Goal: Task Accomplishment & Management: Use online tool/utility

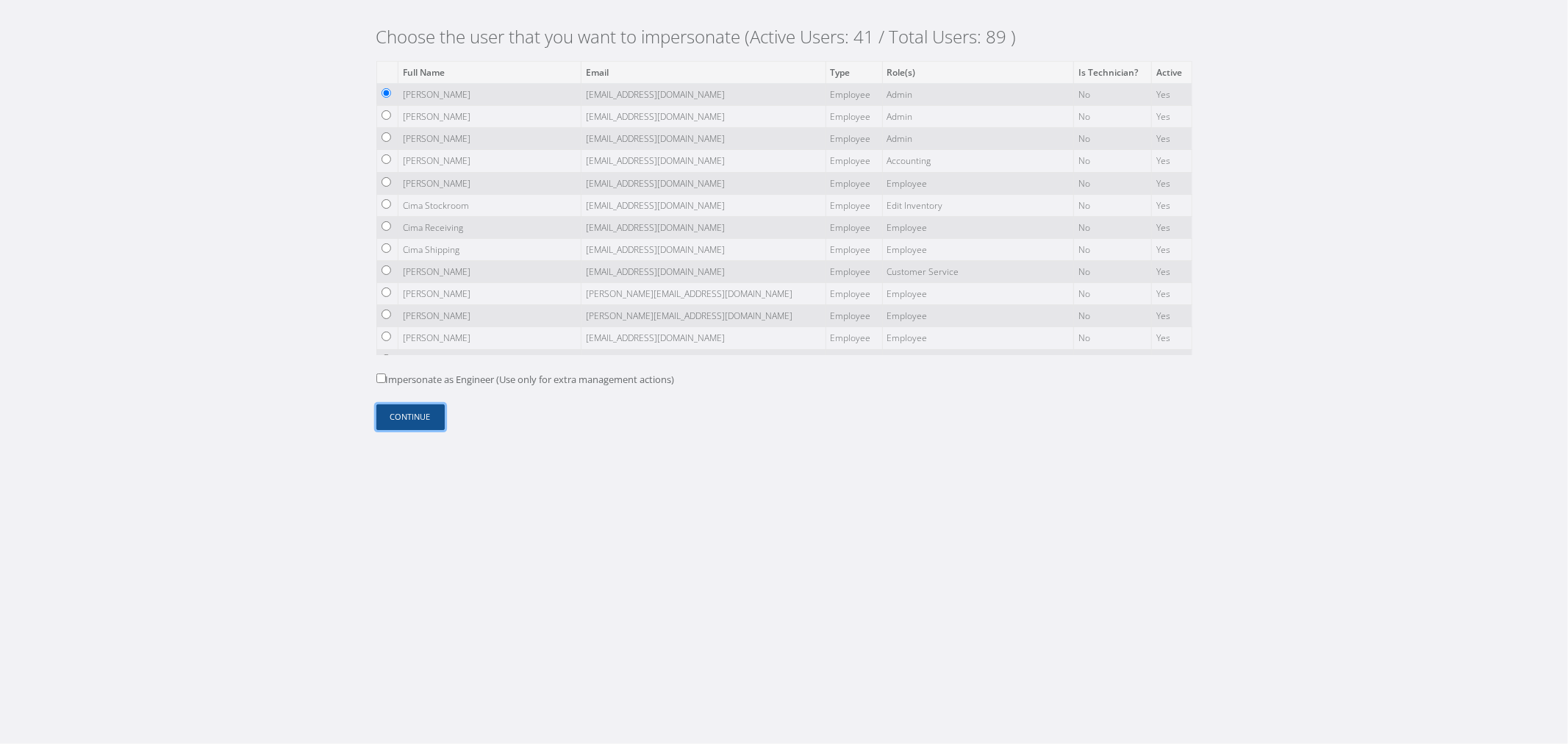
click at [426, 404] on button "Continue" at bounding box center [411, 417] width 69 height 26
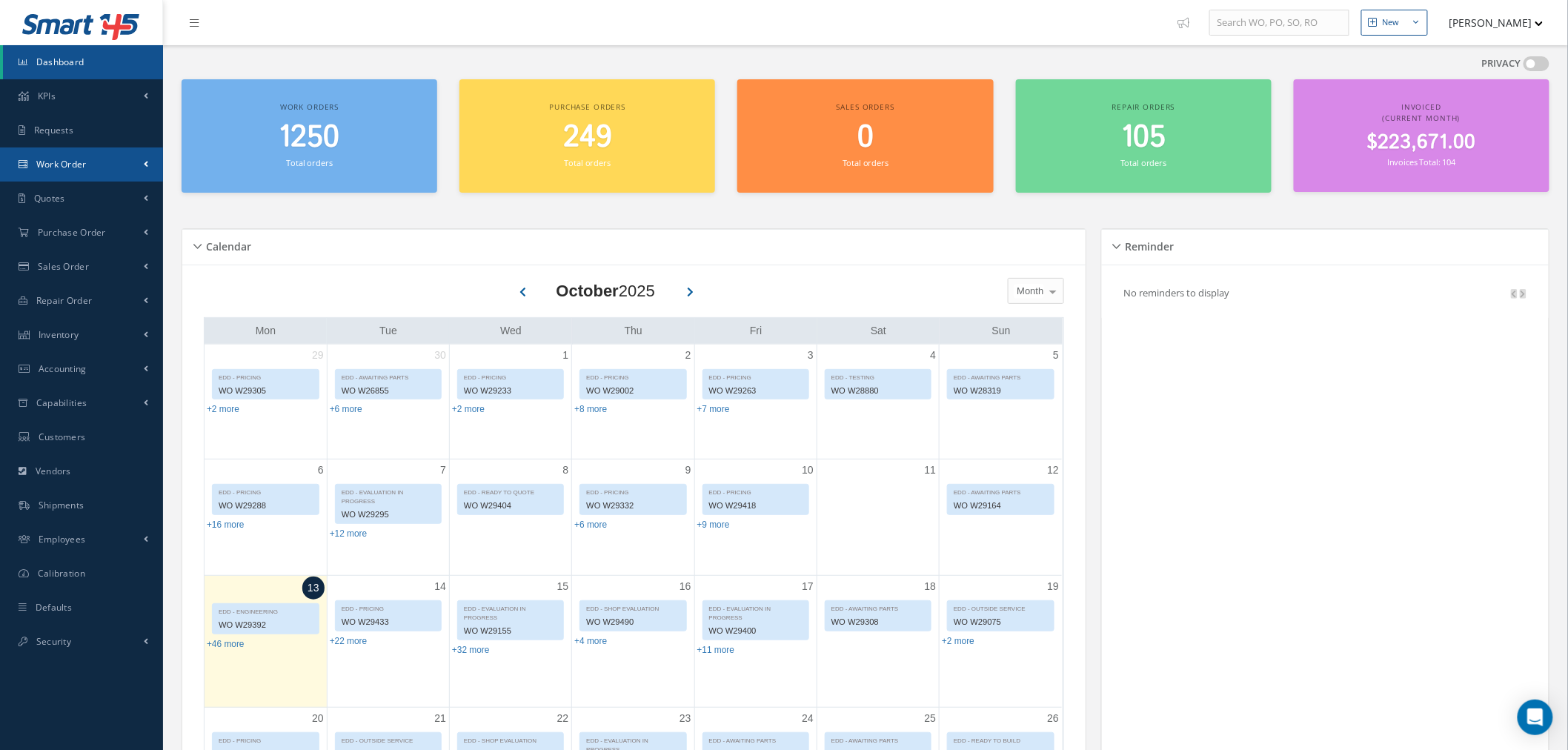
drag, startPoint x: 84, startPoint y: 177, endPoint x: 92, endPoint y: 209, distance: 33.0
click at [84, 177] on link "Work Order" at bounding box center [81, 164] width 163 height 34
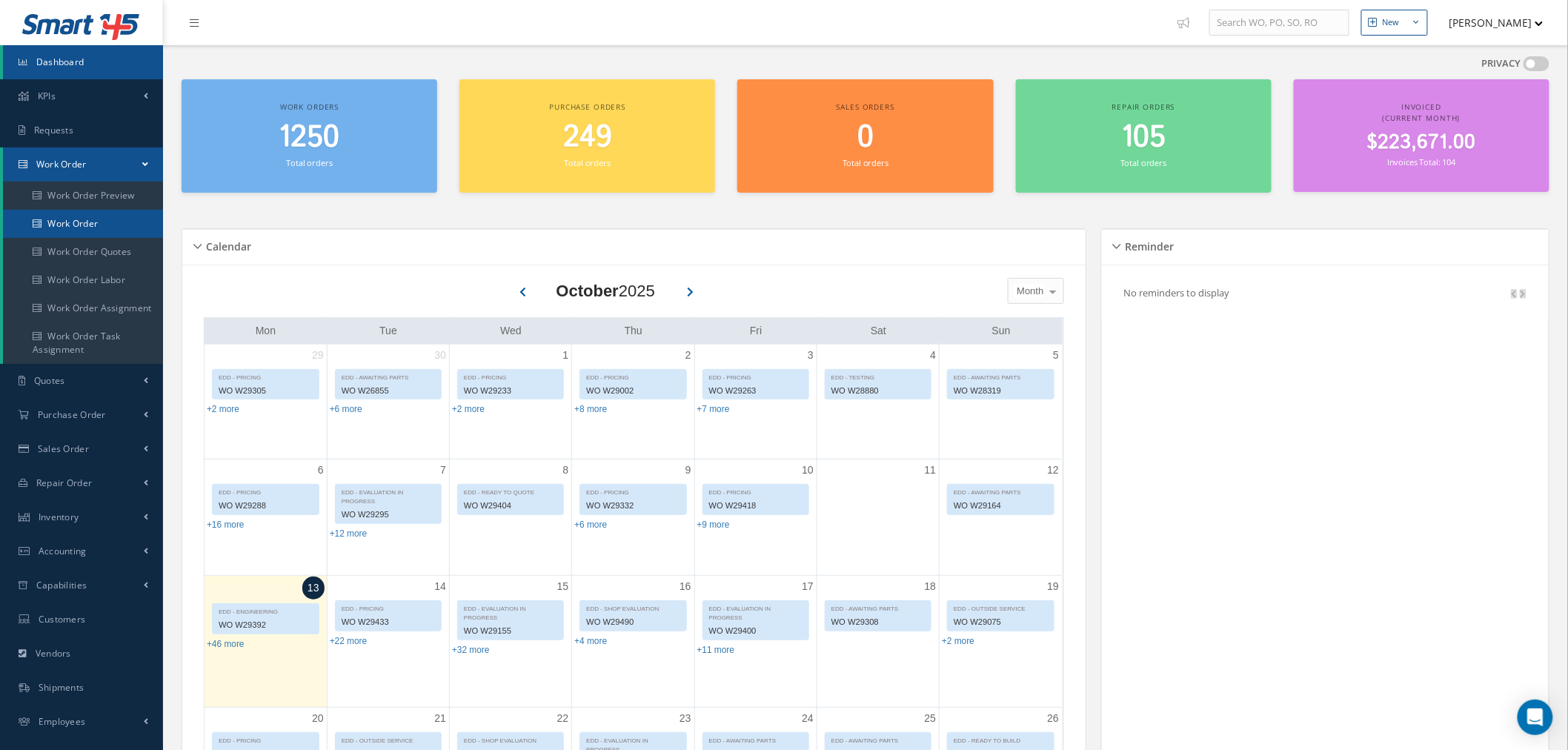
click at [96, 225] on link "Work Order" at bounding box center [84, 223] width 163 height 28
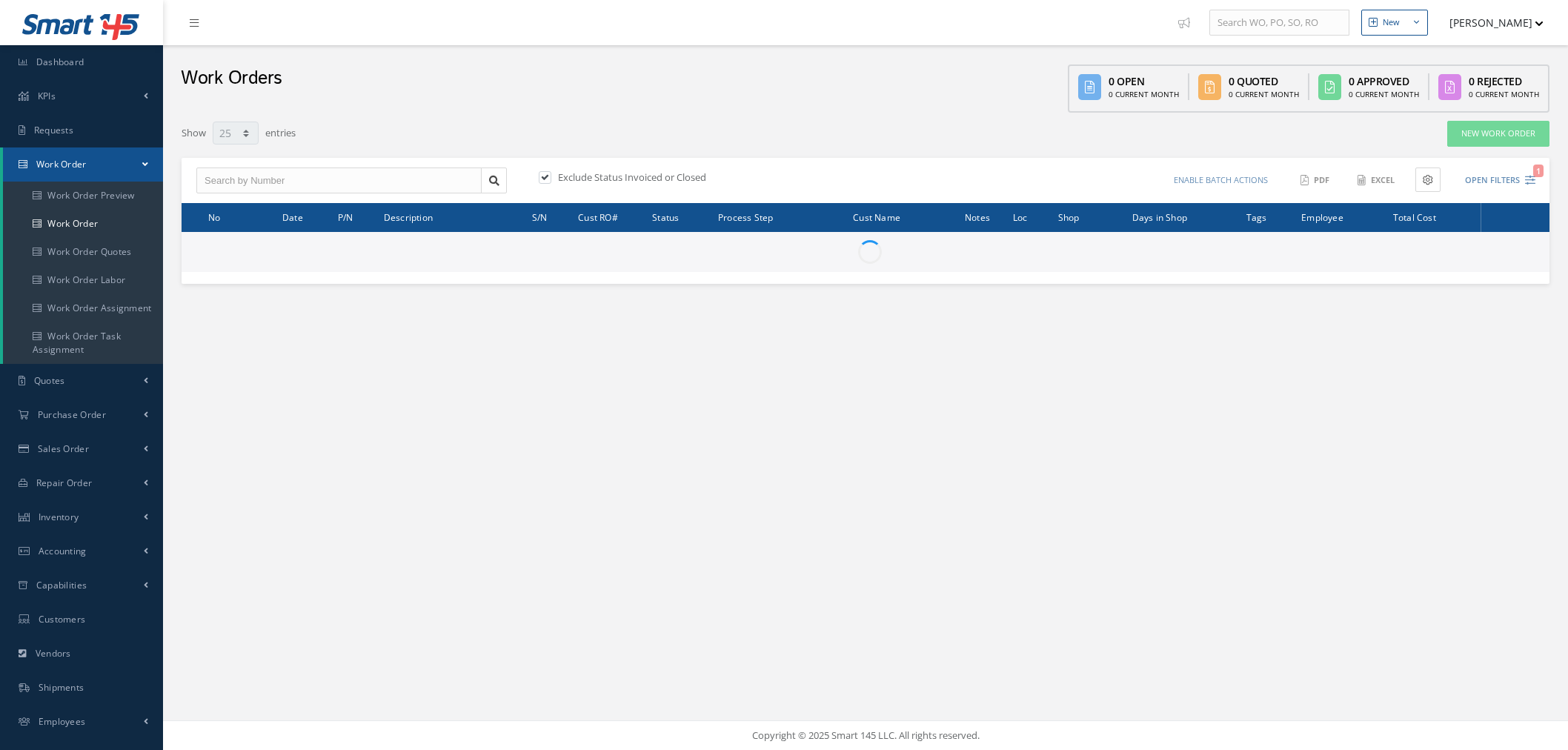
select select "25"
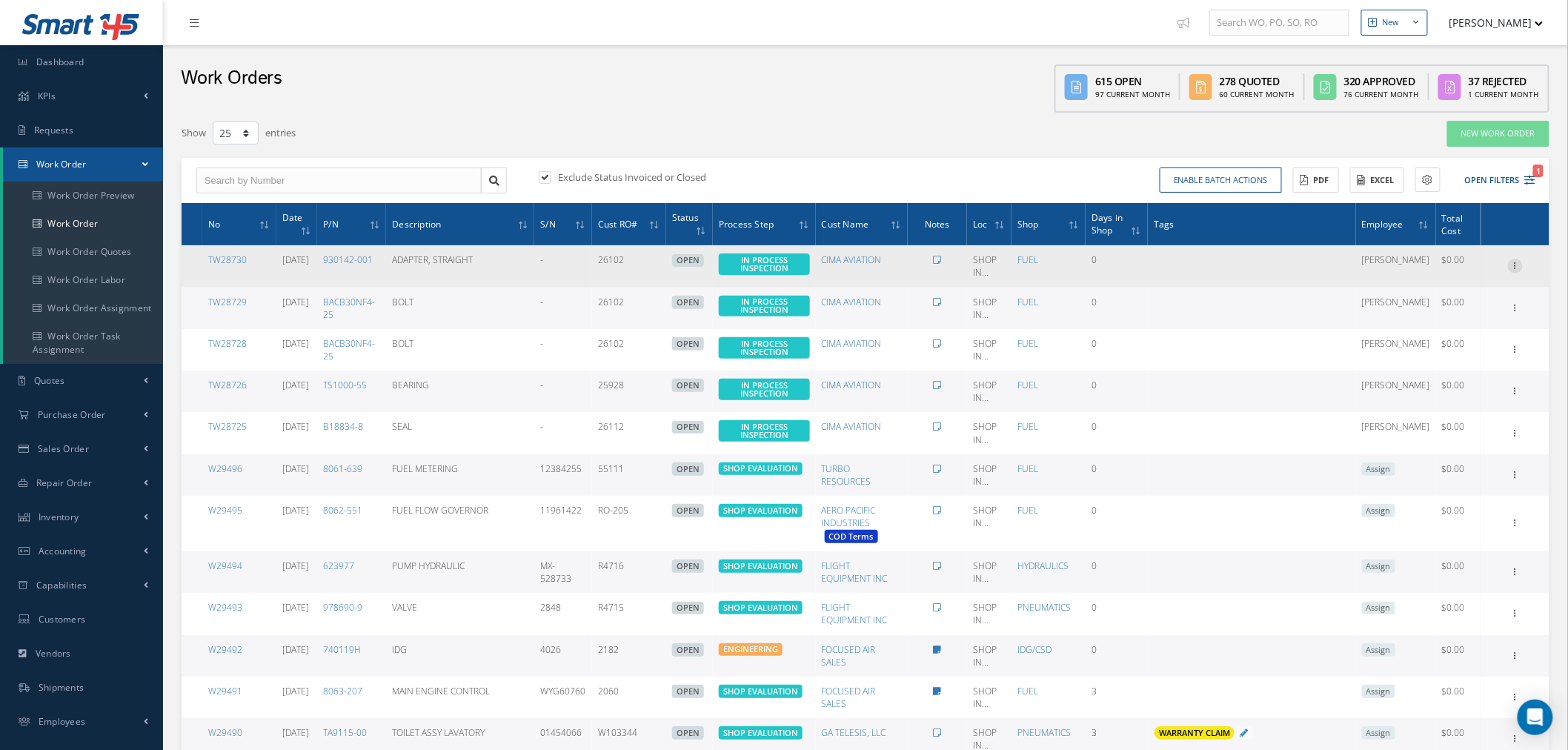
click at [1522, 267] on icon at bounding box center [1515, 264] width 15 height 12
click at [1496, 292] on link "Edit" at bounding box center [1447, 295] width 117 height 19
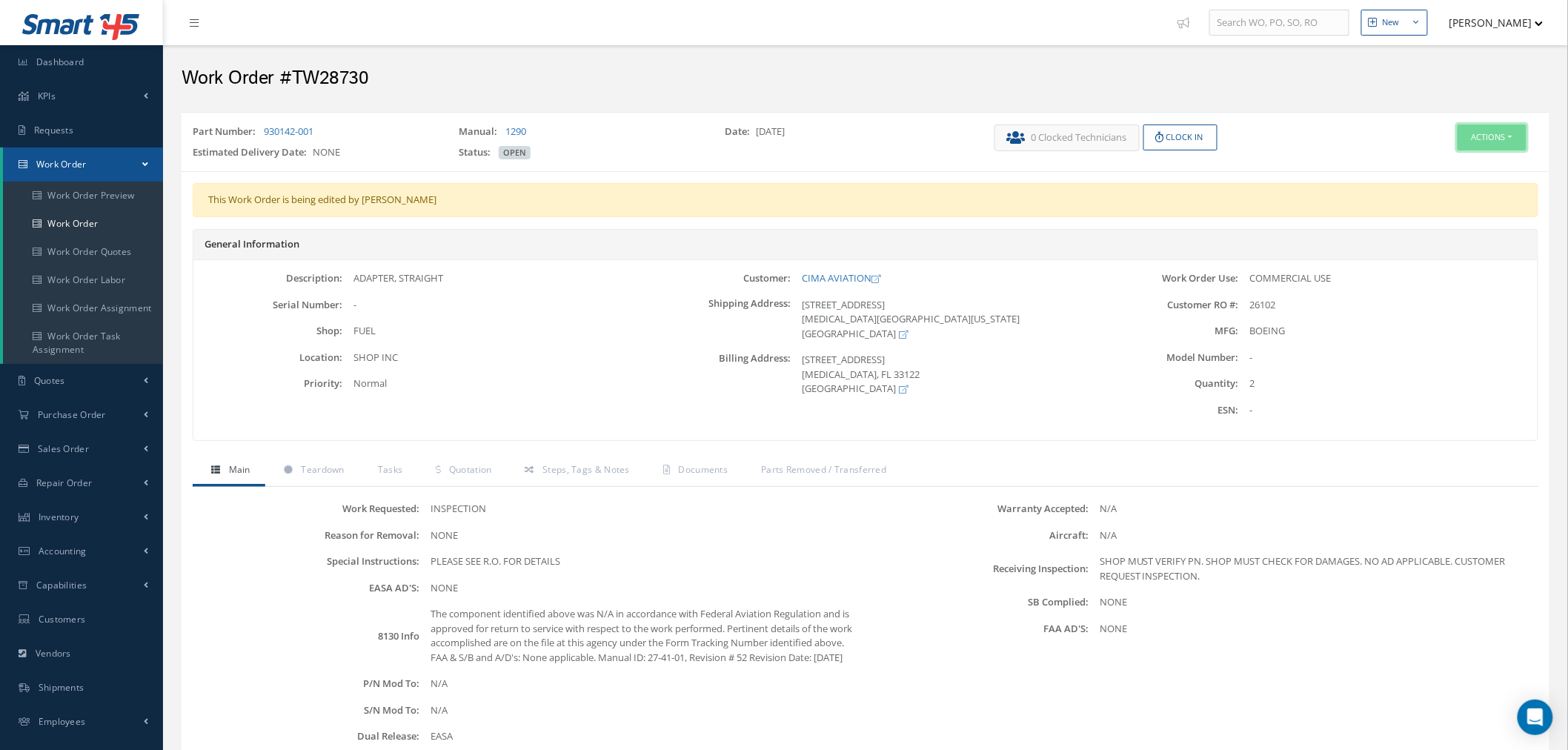
click at [1524, 142] on button "Actions" at bounding box center [1492, 137] width 69 height 26
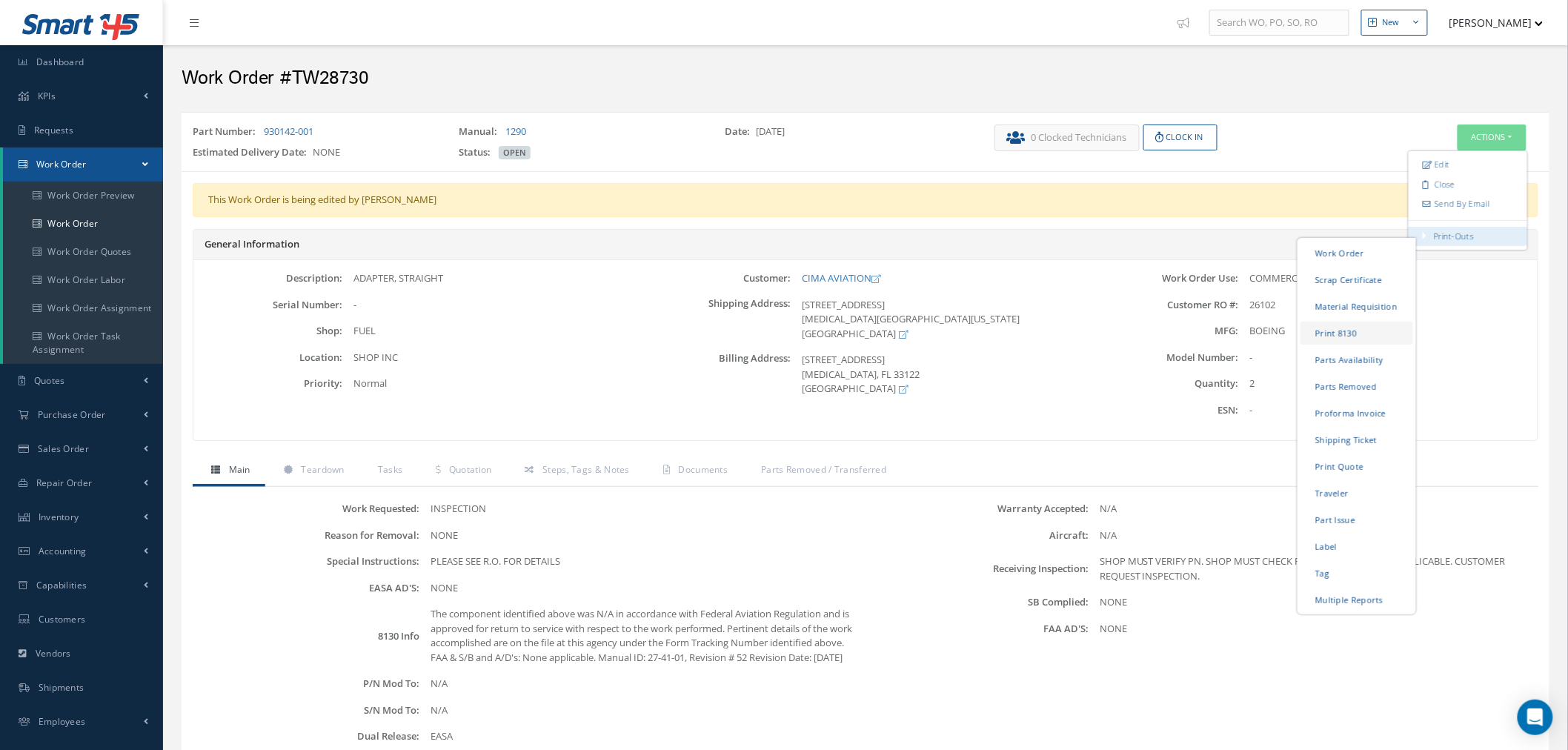
click at [1369, 338] on link "Print 8130" at bounding box center [1357, 333] width 113 height 23
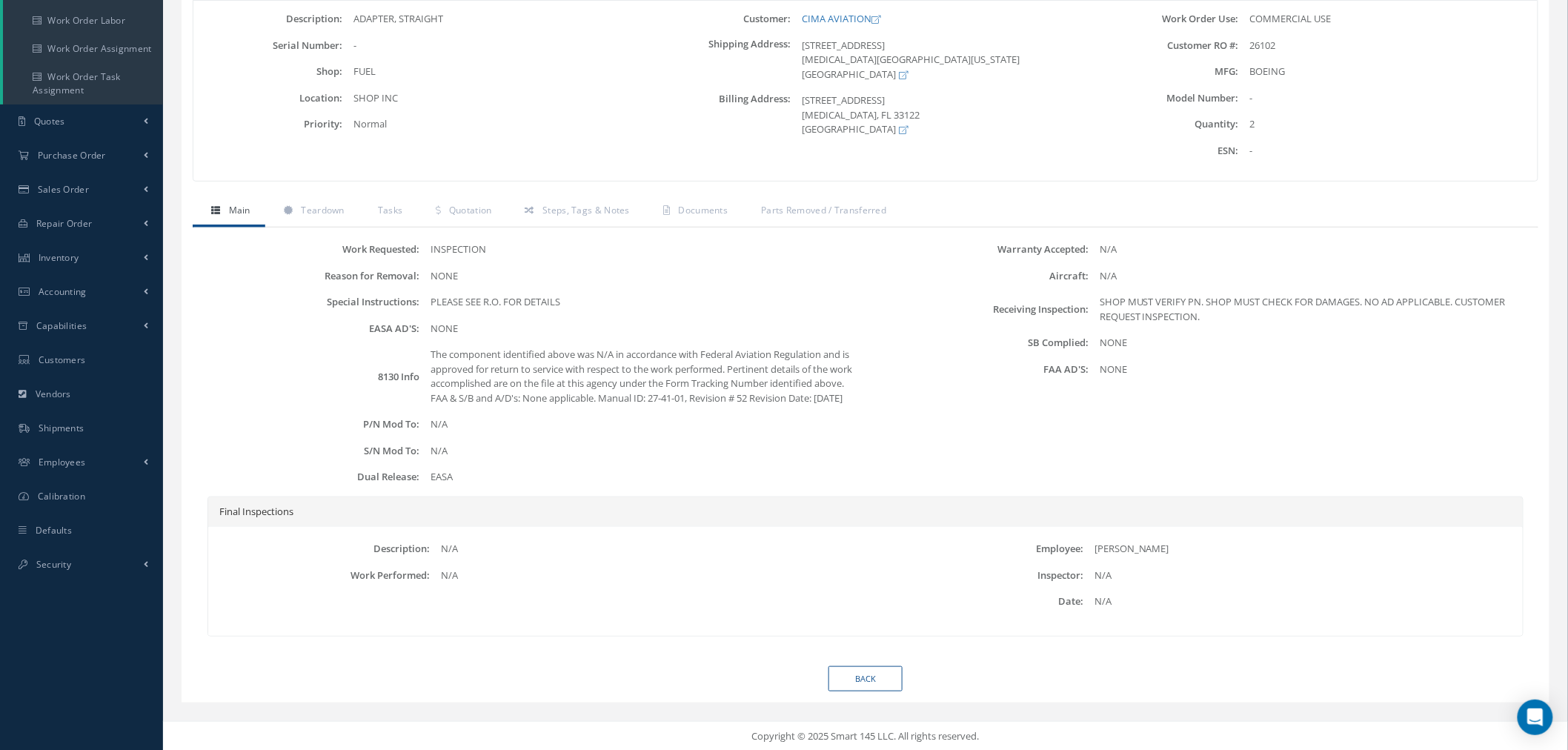
scroll to position [275, 0]
drag, startPoint x: 368, startPoint y: 310, endPoint x: 468, endPoint y: 301, distance: 100.4
click at [468, 301] on div "Work Requested: INSPECTION Reason for Removal: NONE Special Instructions: PLEAS…" at bounding box center [531, 369] width 669 height 254
click at [490, 321] on div "NONE" at bounding box center [642, 328] width 447 height 15
drag, startPoint x: 367, startPoint y: 480, endPoint x: 449, endPoint y: 471, distance: 82.5
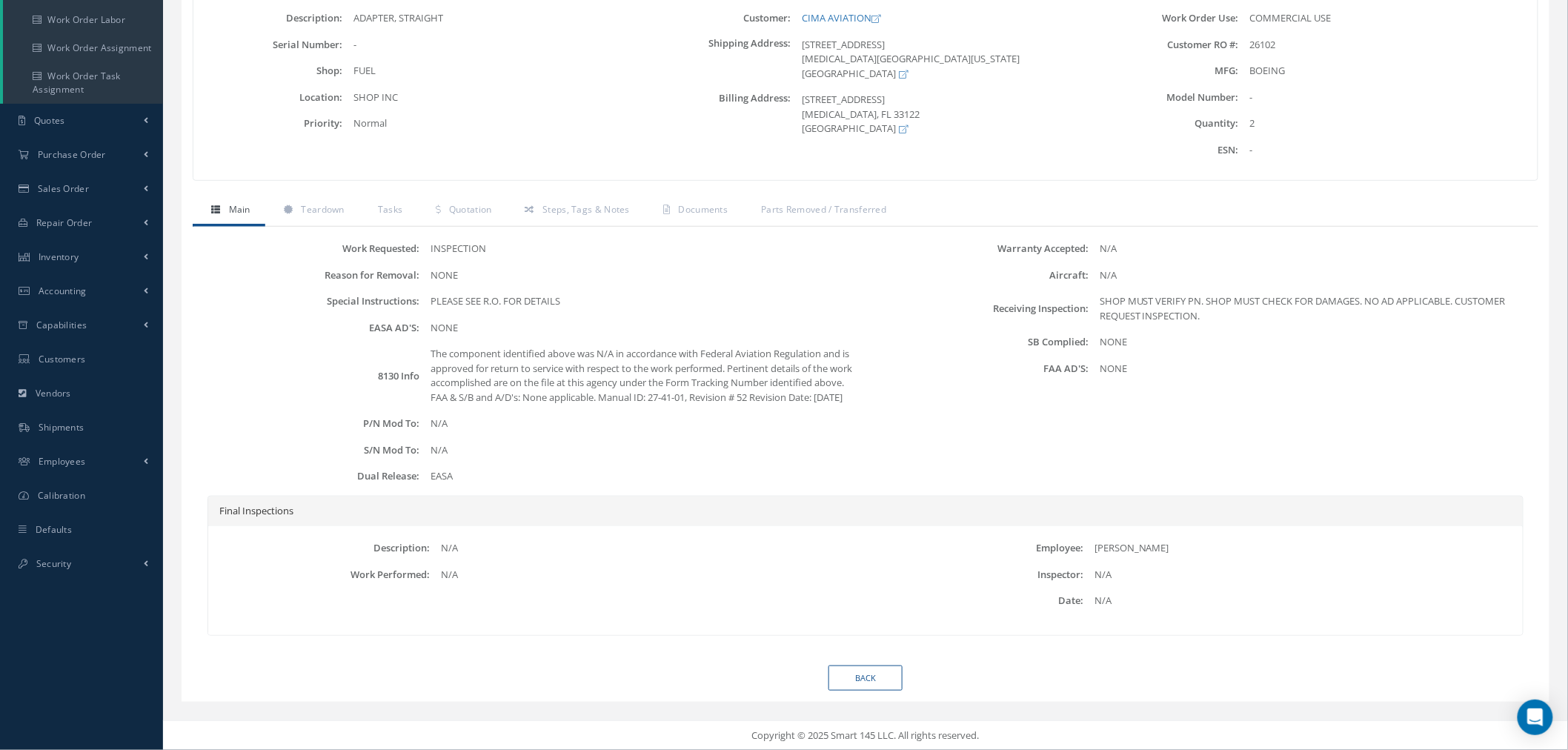
click at [449, 471] on div "Dual Release: EASA" at bounding box center [531, 476] width 669 height 15
click at [452, 471] on div "Work Requested: INSPECTION Reason for Removal: NONE Special Instructions: PLEAS…" at bounding box center [531, 369] width 669 height 254
drag, startPoint x: 457, startPoint y: 479, endPoint x: 513, endPoint y: 469, distance: 56.9
click at [350, 479] on div "Dual Release: EASA" at bounding box center [531, 476] width 669 height 15
drag, startPoint x: 513, startPoint y: 469, endPoint x: 504, endPoint y: 463, distance: 10.8
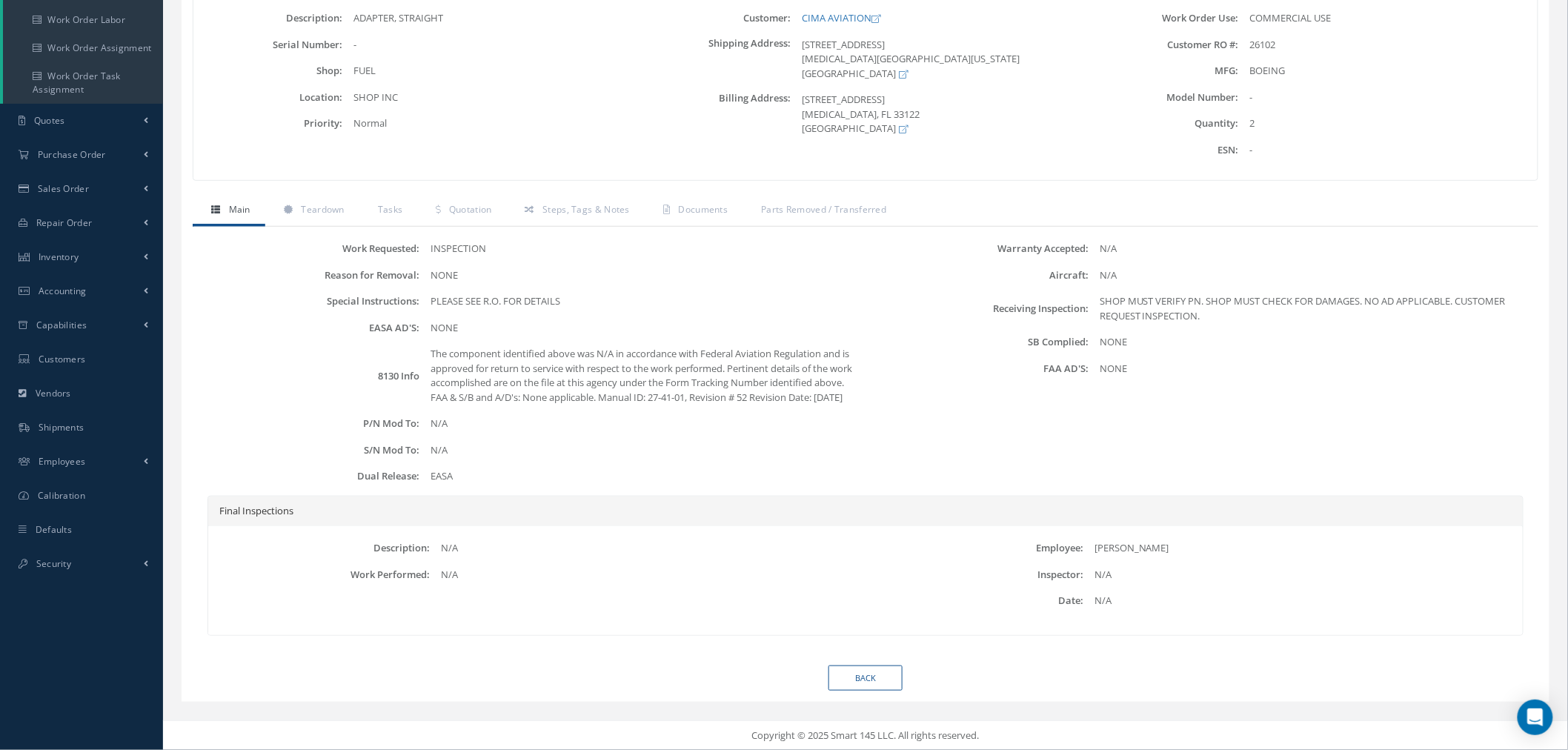
click at [509, 469] on div "EASA" at bounding box center [642, 476] width 447 height 15
click at [591, 467] on div "Work Requested: INSPECTION Reason for Removal: NONE Special Instructions: PLEAS…" at bounding box center [531, 369] width 669 height 254
drag, startPoint x: 358, startPoint y: 479, endPoint x: 460, endPoint y: 488, distance: 102.4
click at [460, 488] on div "Work Requested: INSPECTION Reason for Removal: NONE Special Instructions: PLEAS…" at bounding box center [531, 369] width 669 height 254
drag, startPoint x: 546, startPoint y: 354, endPoint x: 554, endPoint y: 352, distance: 8.2
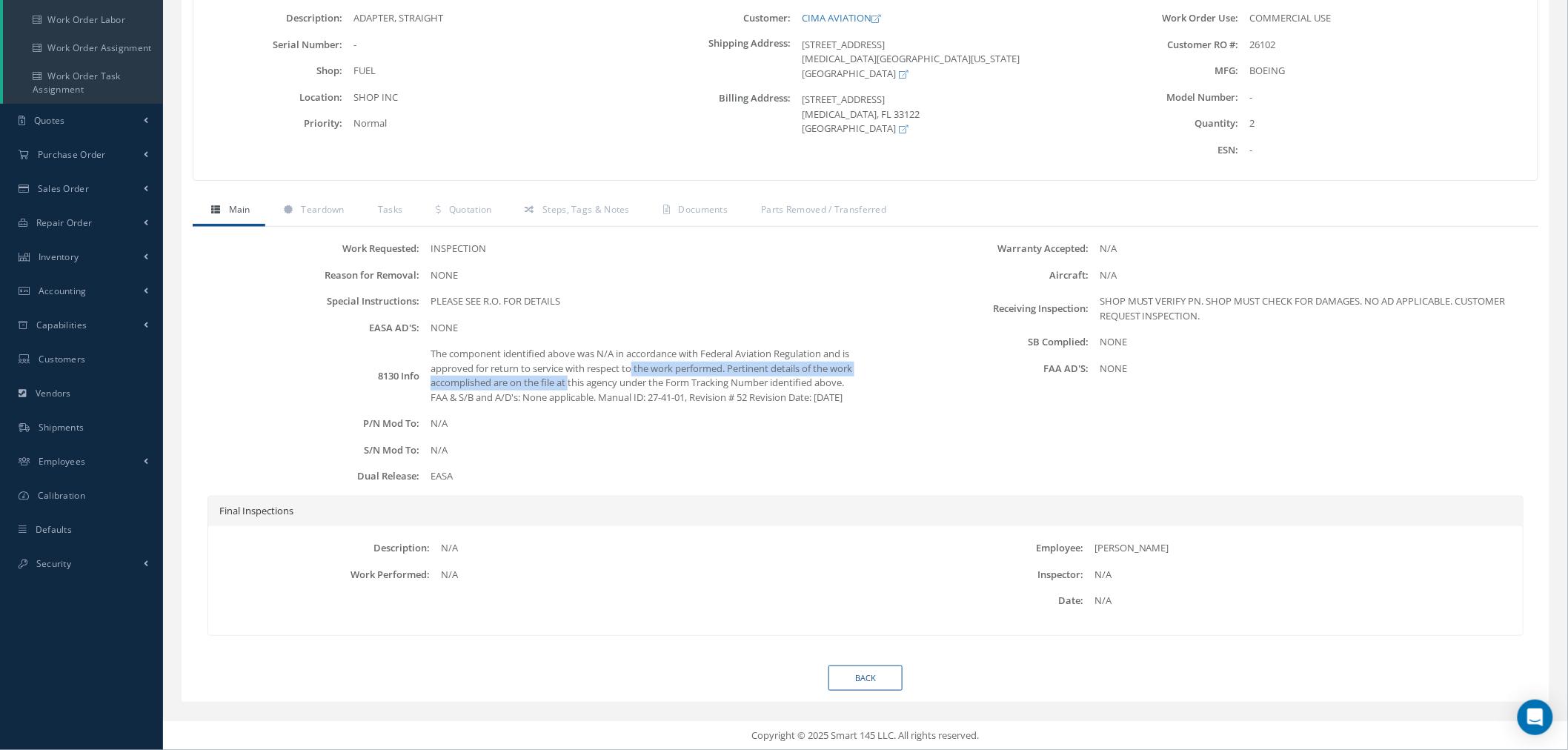
click at [554, 352] on div "The component identified above was N/A in accordance with Federal Aviation Regu…" at bounding box center [642, 376] width 447 height 58
click at [498, 383] on div "The component identified above was N/A in accordance with Federal Aviation Regu…" at bounding box center [642, 376] width 447 height 58
drag, startPoint x: 497, startPoint y: 383, endPoint x: 520, endPoint y: 384, distance: 23.0
click at [499, 382] on div "The component identified above was N/A in accordance with Federal Aviation Regu…" at bounding box center [642, 376] width 447 height 58
click at [643, 369] on div "The component identified above was N/A in accordance with Federal Aviation Regu…" at bounding box center [642, 376] width 447 height 58
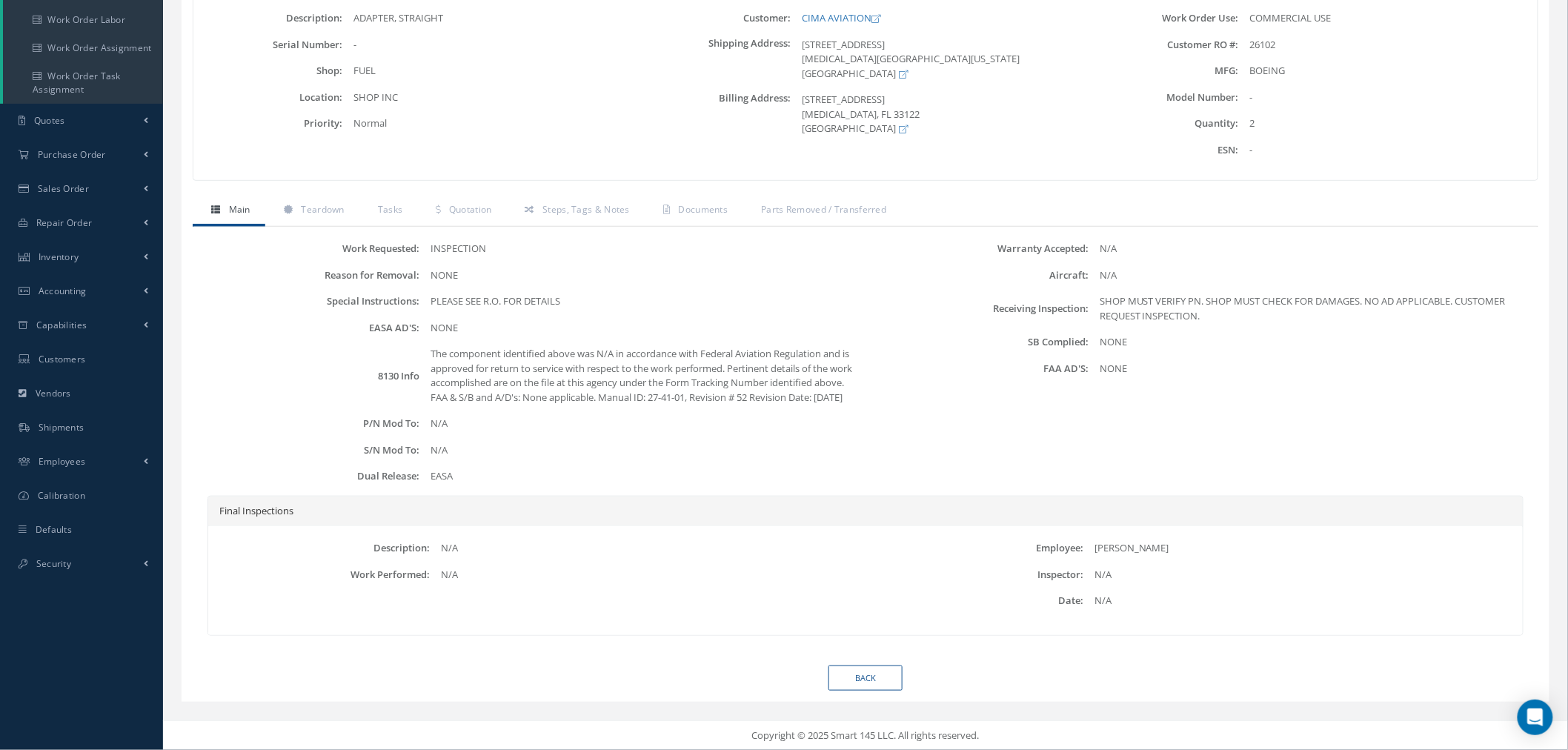
click at [490, 377] on div "The component identified above was N/A in accordance with Federal Aviation Regu…" at bounding box center [642, 376] width 447 height 58
click at [494, 377] on div "The component identified above was N/A in accordance with Federal Aviation Regu…" at bounding box center [642, 376] width 447 height 58
click at [491, 381] on div "The component identified above was N/A in accordance with Federal Aviation Regu…" at bounding box center [642, 376] width 447 height 58
click at [493, 382] on div "The component identified above was N/A in accordance with Federal Aviation Regu…" at bounding box center [642, 376] width 447 height 58
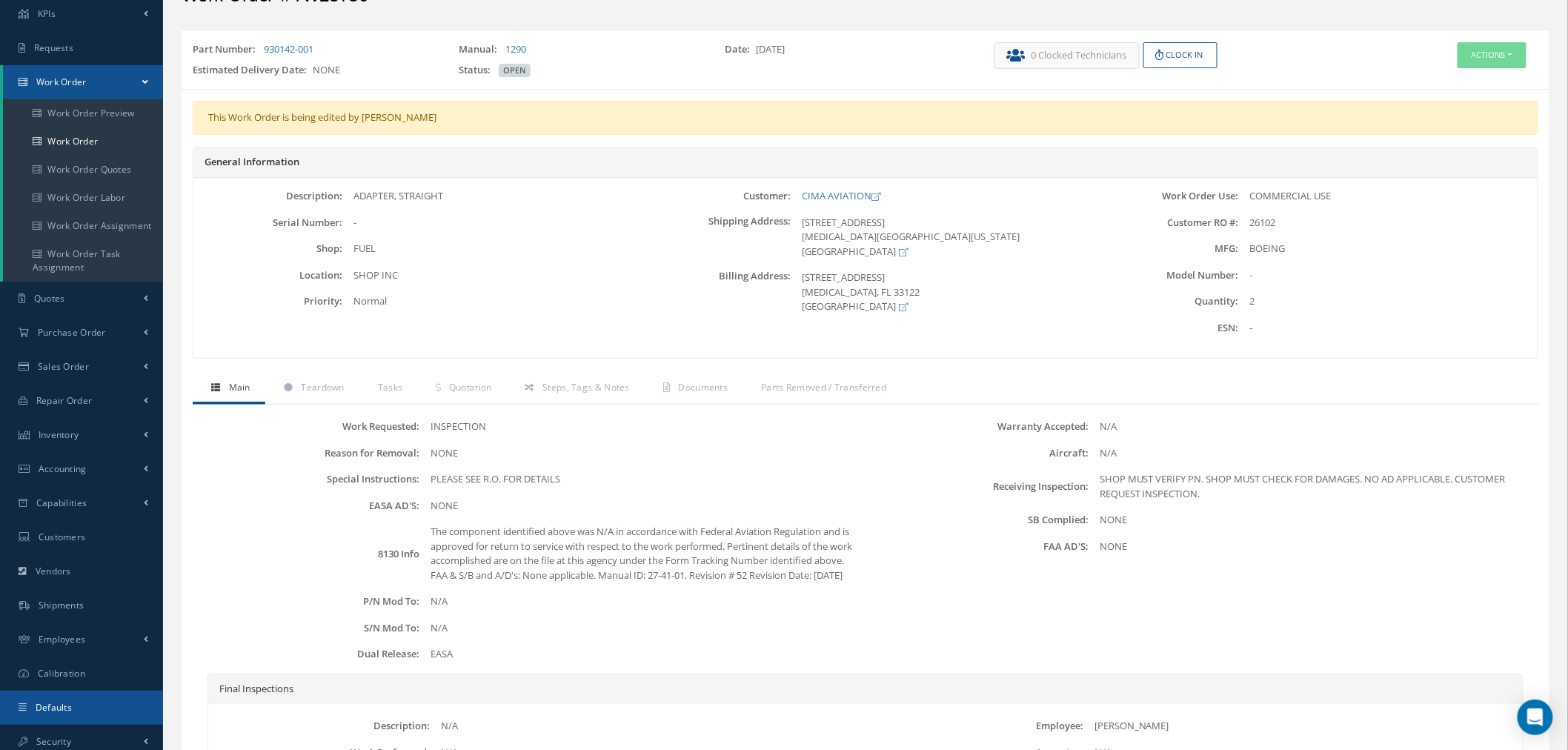
scroll to position [247, 0]
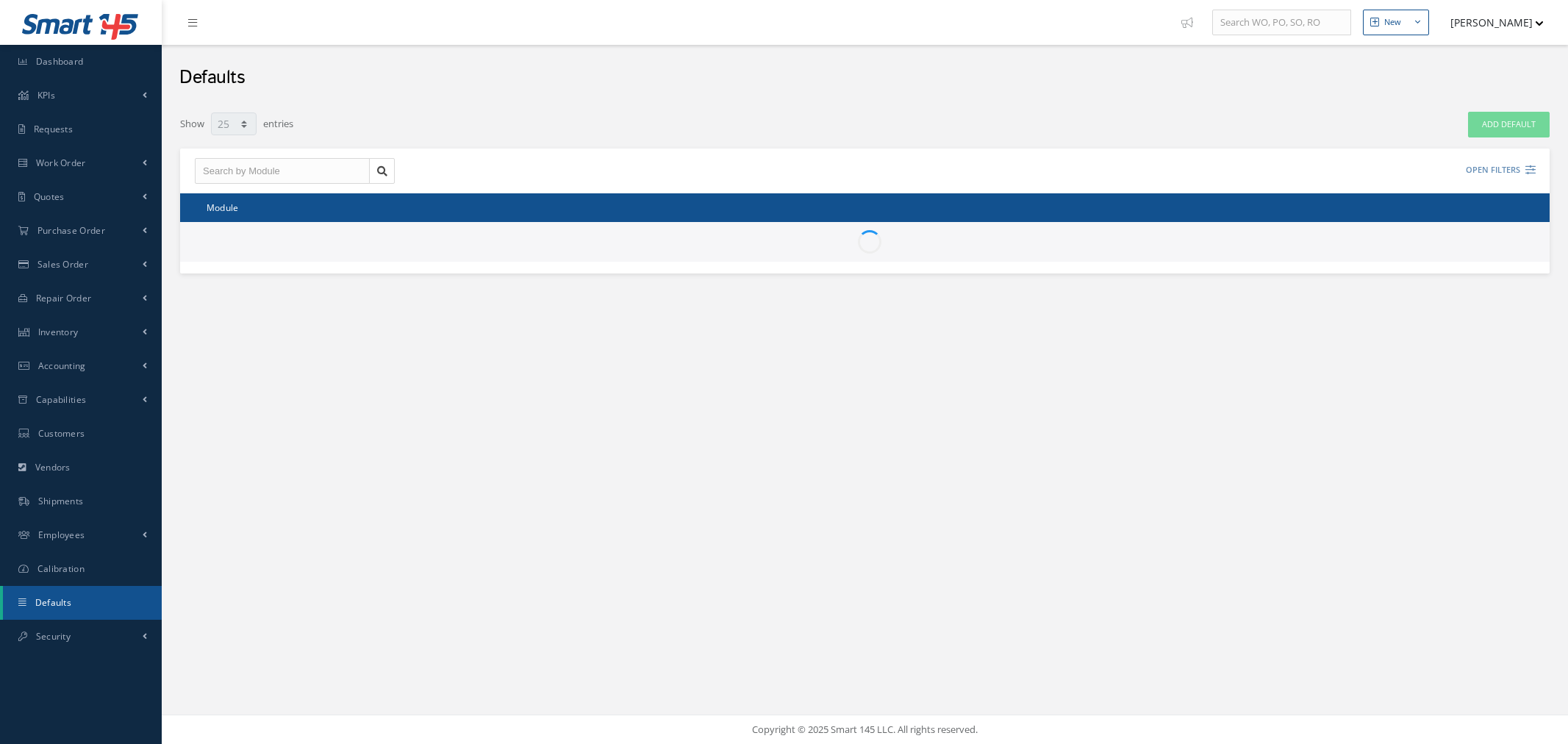
select select "25"
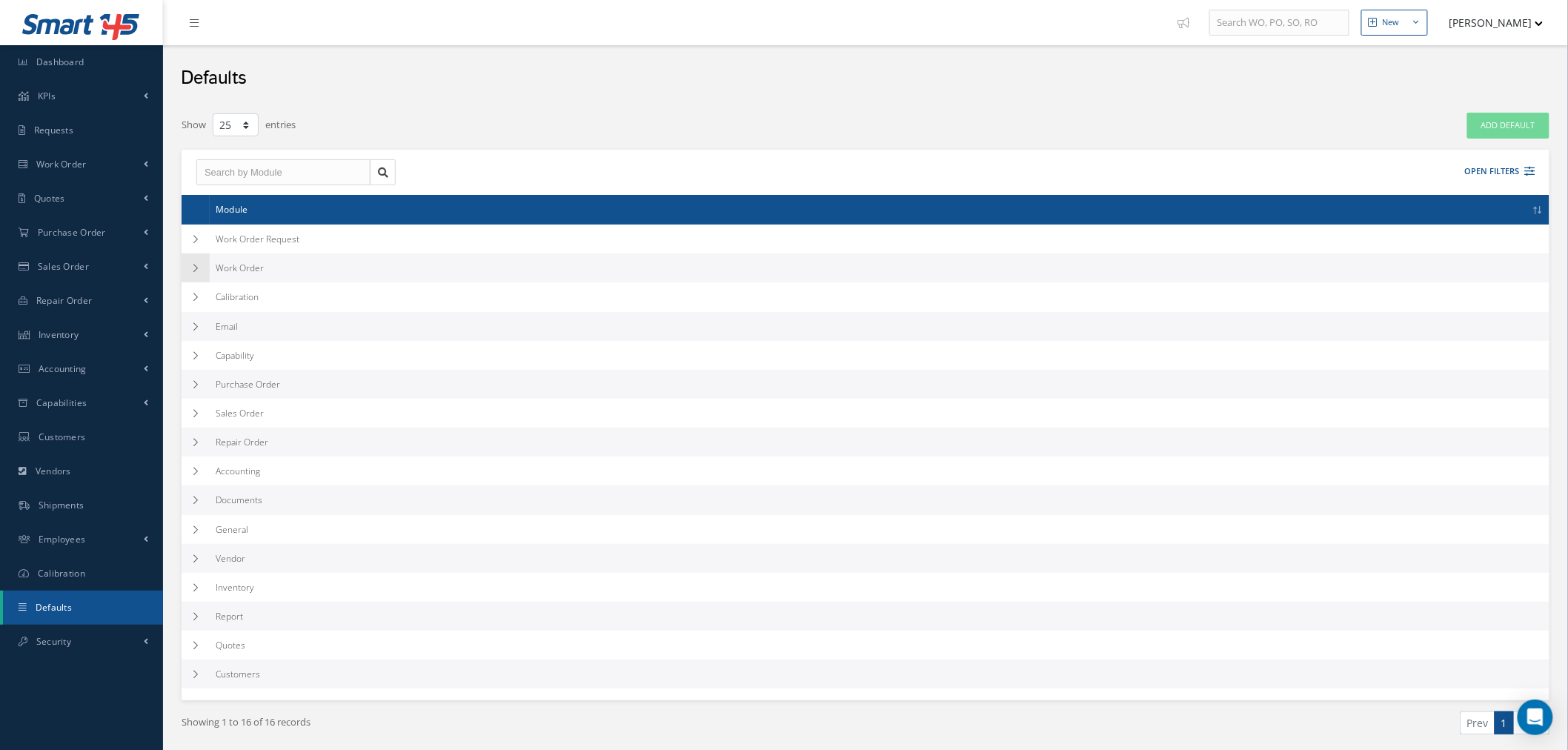
click at [203, 271] on td at bounding box center [195, 268] width 28 height 29
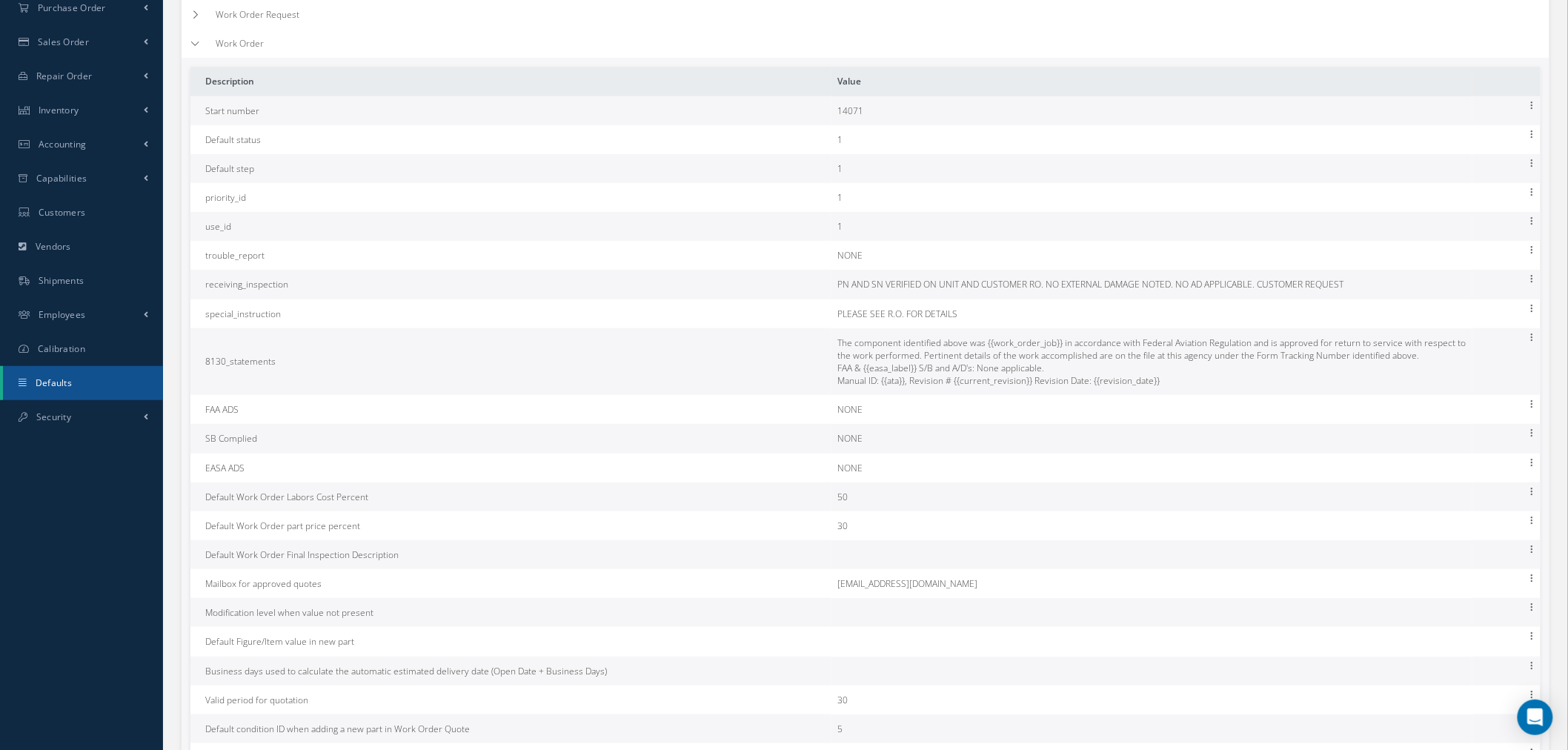
scroll to position [82, 0]
